Goal: Navigation & Orientation: Find specific page/section

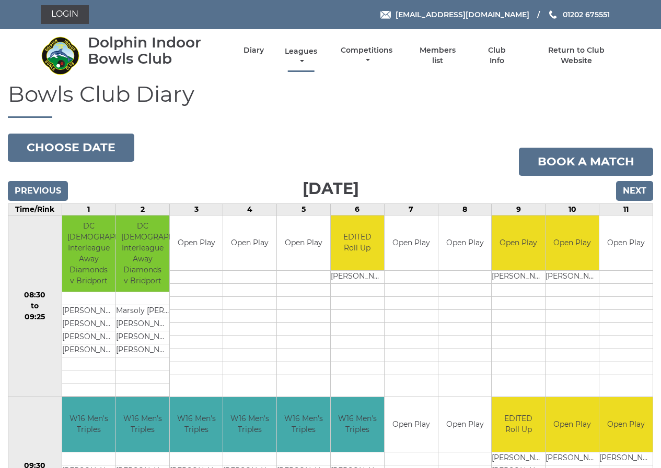
click at [293, 53] on link "Leagues" at bounding box center [301, 56] width 38 height 20
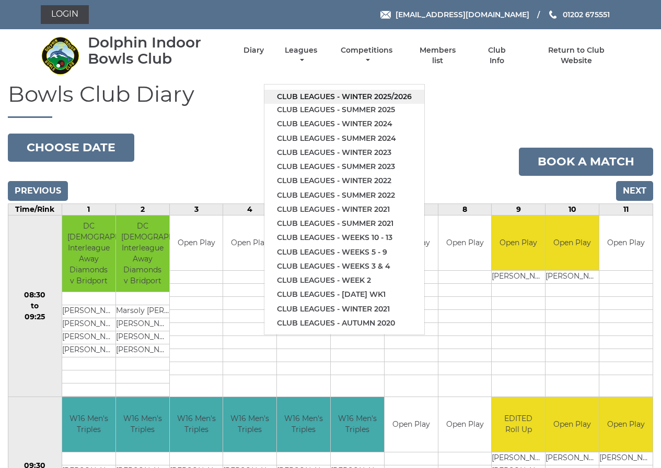
click at [355, 95] on link "Club leagues - Winter 2025/2026" at bounding box center [344, 97] width 160 height 14
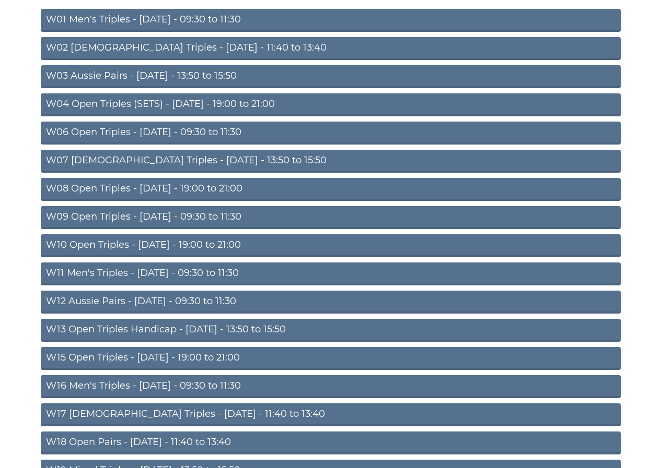
scroll to position [157, 0]
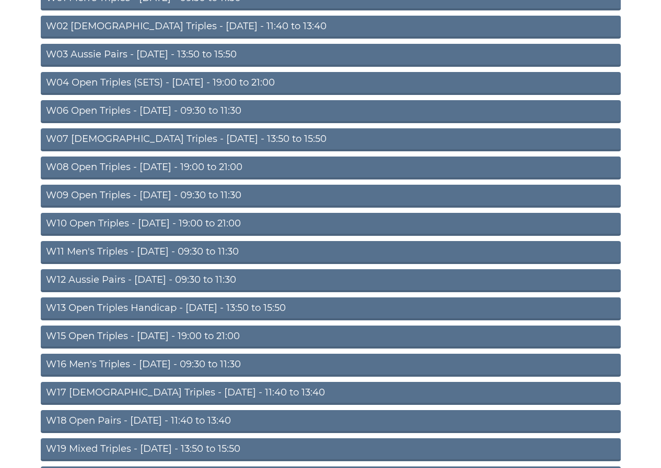
click at [158, 363] on link "W16 Men's Triples - Friday - 09:30 to 11:30" at bounding box center [331, 365] width 580 height 23
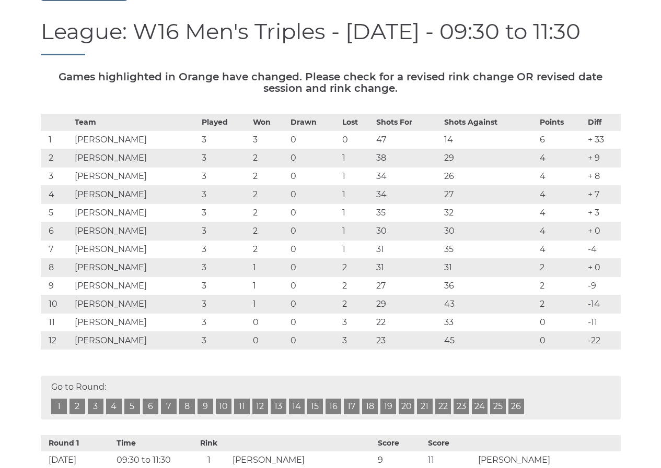
scroll to position [104, 0]
